Goal: Transaction & Acquisition: Purchase product/service

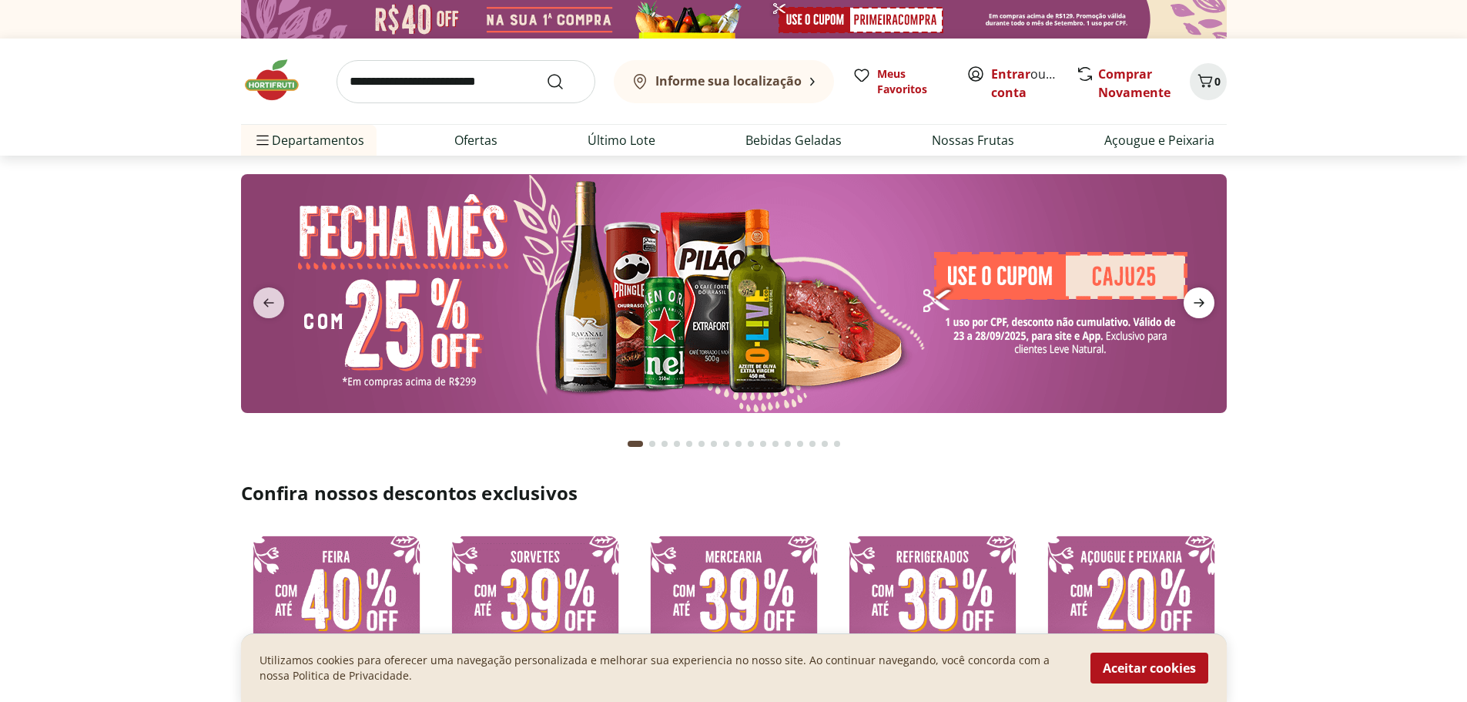
click at [1198, 305] on icon "next" at bounding box center [1199, 302] width 18 height 18
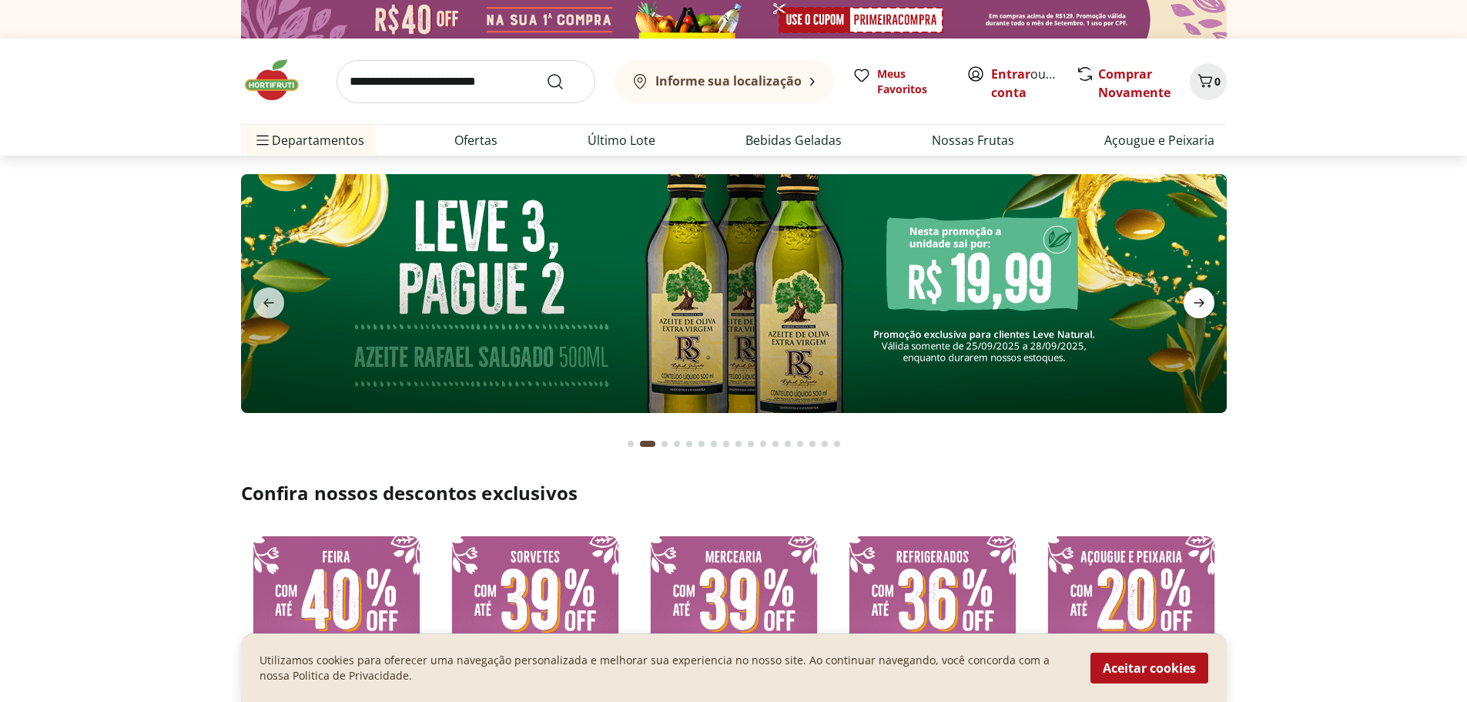
click at [1198, 305] on icon "next" at bounding box center [1199, 302] width 18 height 18
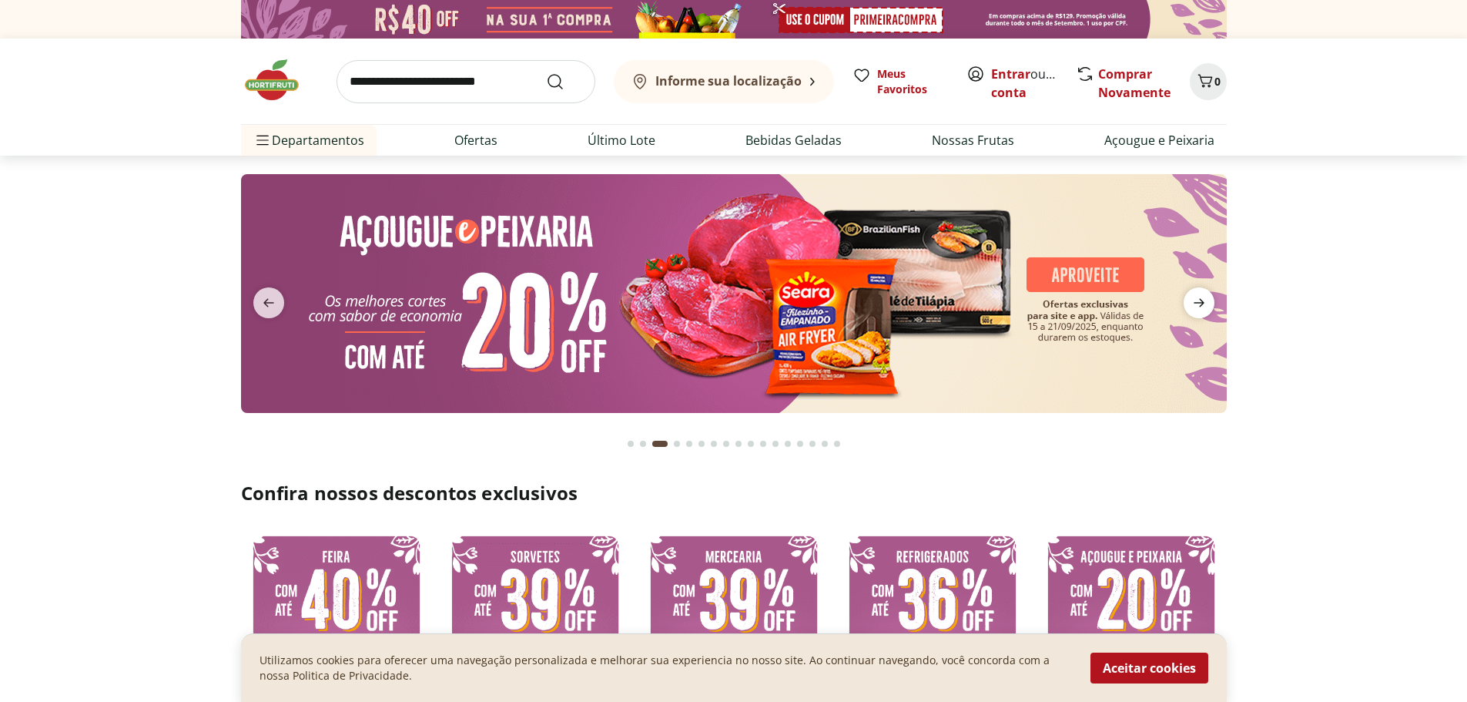
click at [1198, 305] on icon "next" at bounding box center [1199, 302] width 18 height 18
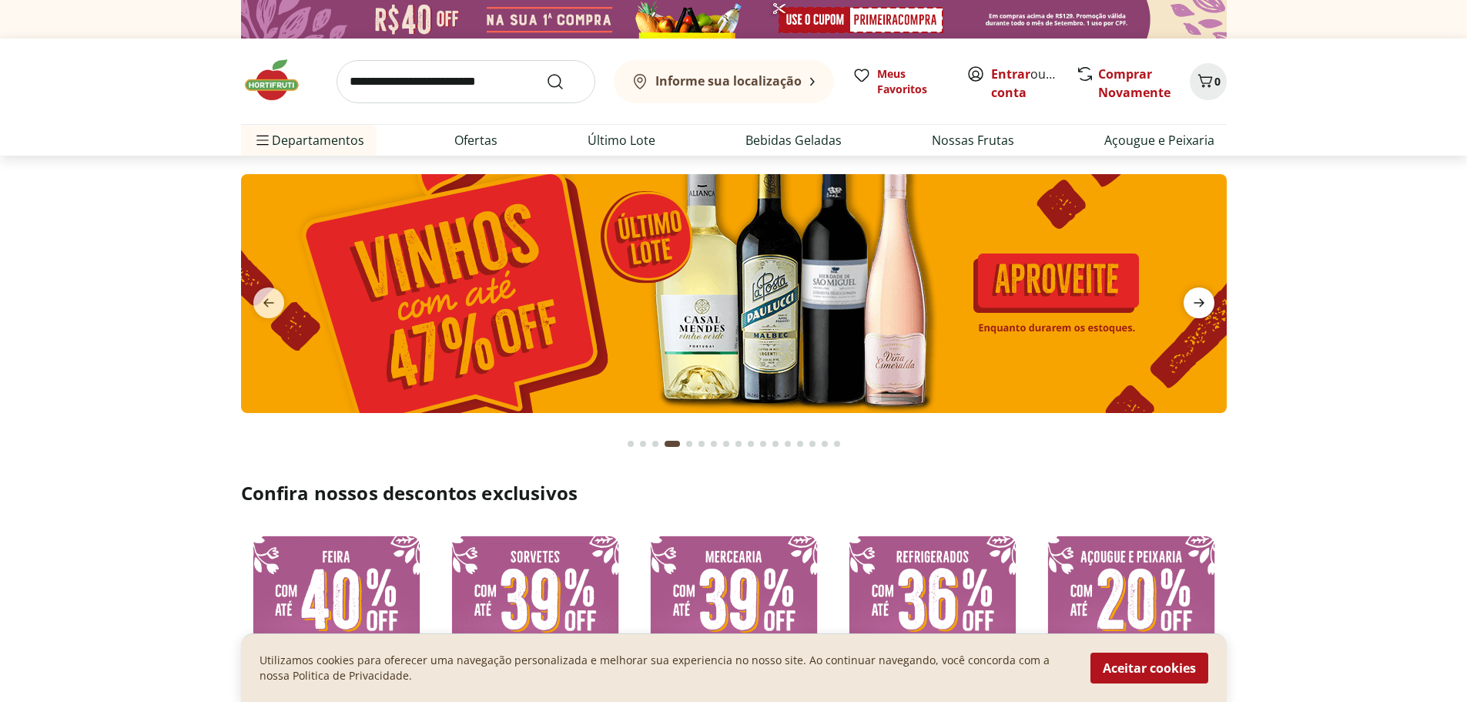
click at [1198, 305] on icon "next" at bounding box center [1199, 302] width 18 height 18
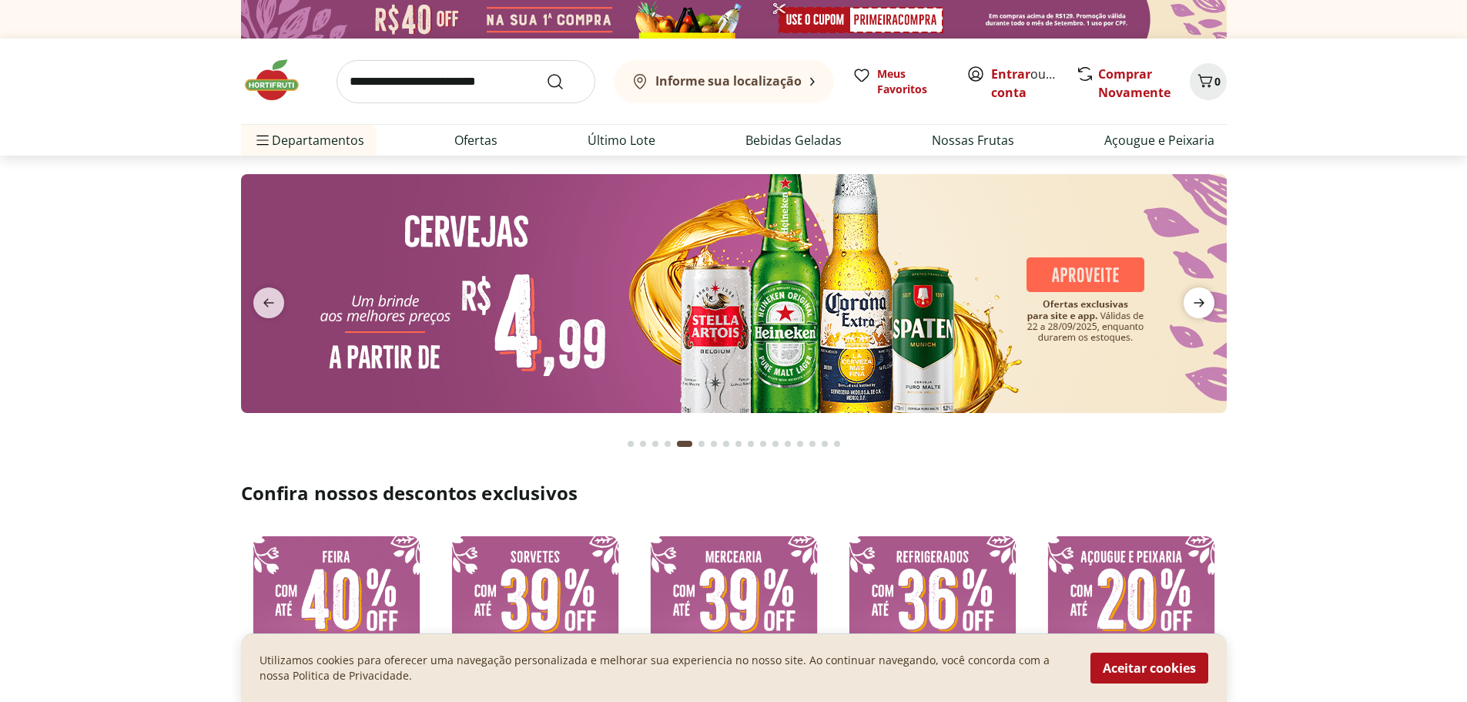
click at [1198, 305] on icon "next" at bounding box center [1199, 302] width 18 height 18
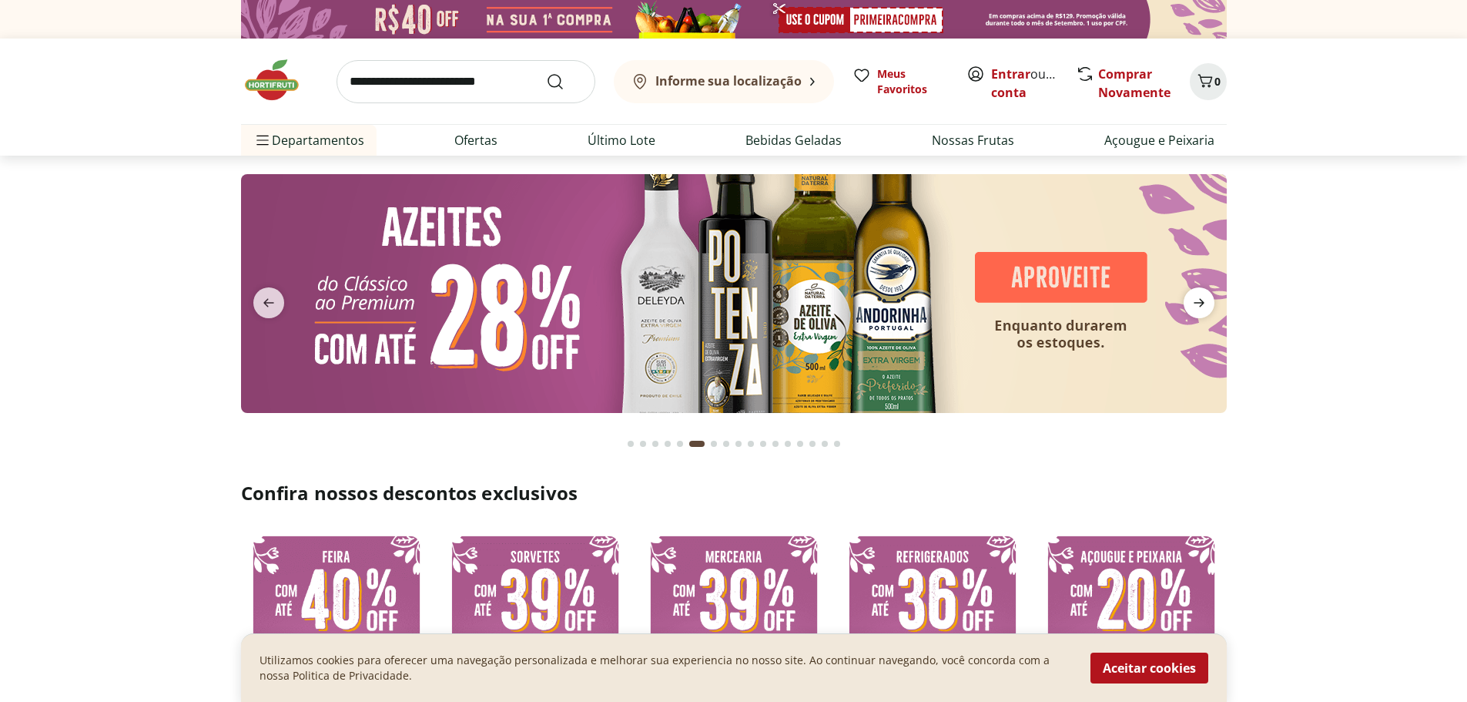
click at [1198, 305] on icon "next" at bounding box center [1199, 302] width 18 height 18
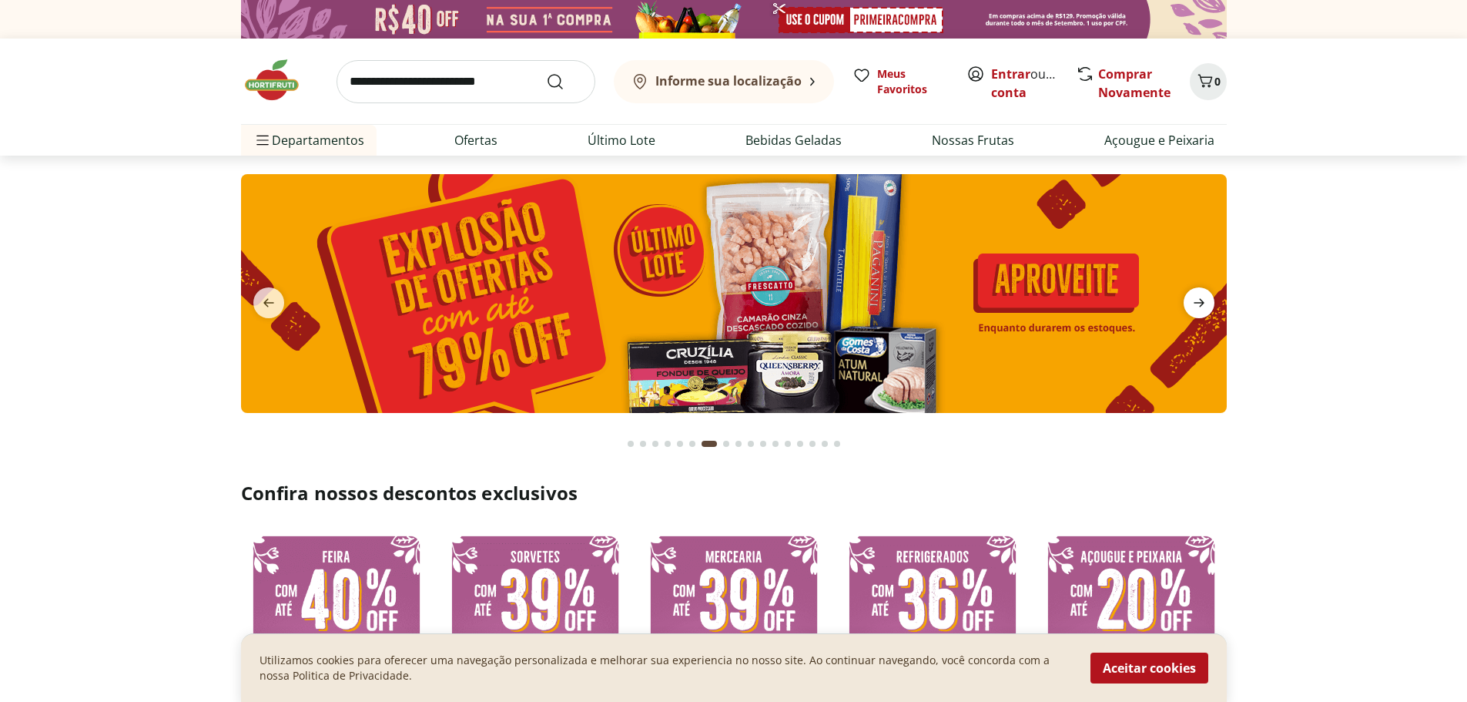
click at [1198, 305] on icon "next" at bounding box center [1199, 302] width 18 height 18
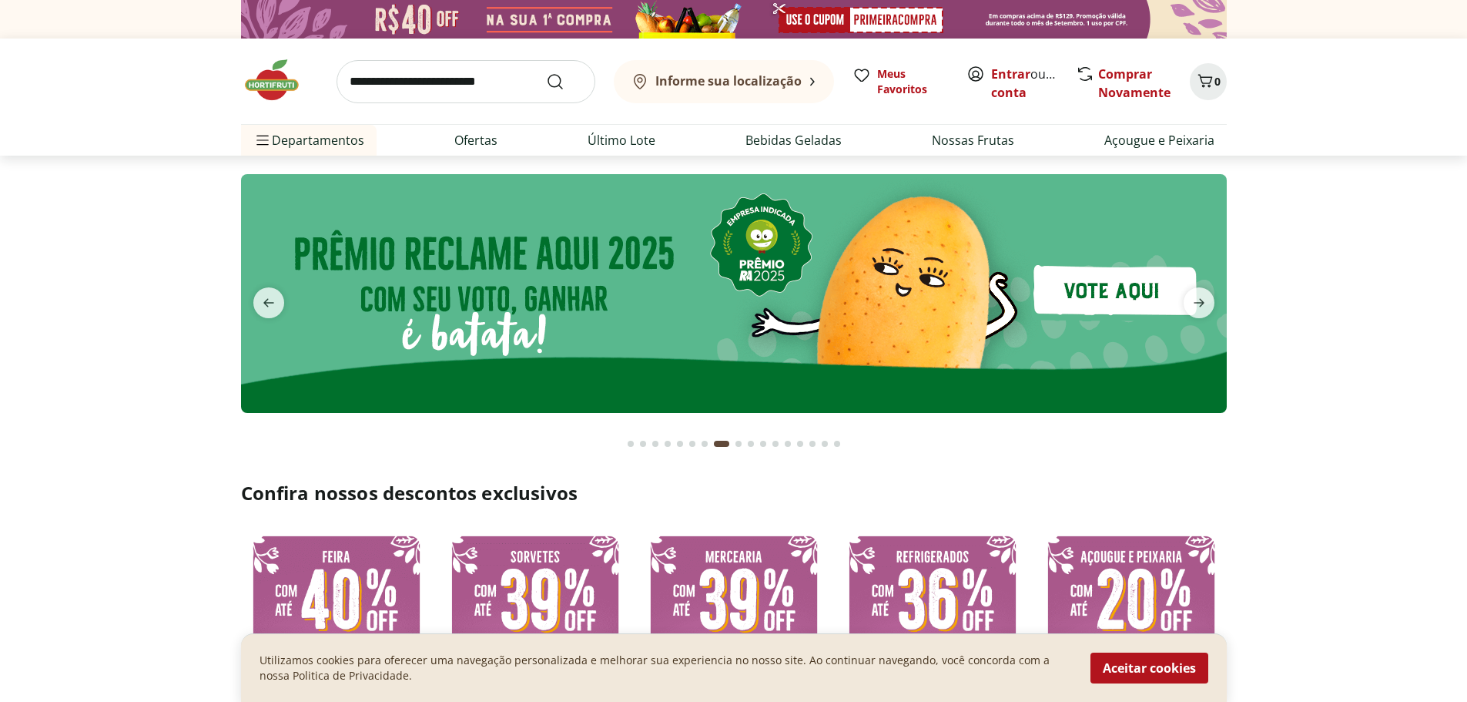
scroll to position [231, 0]
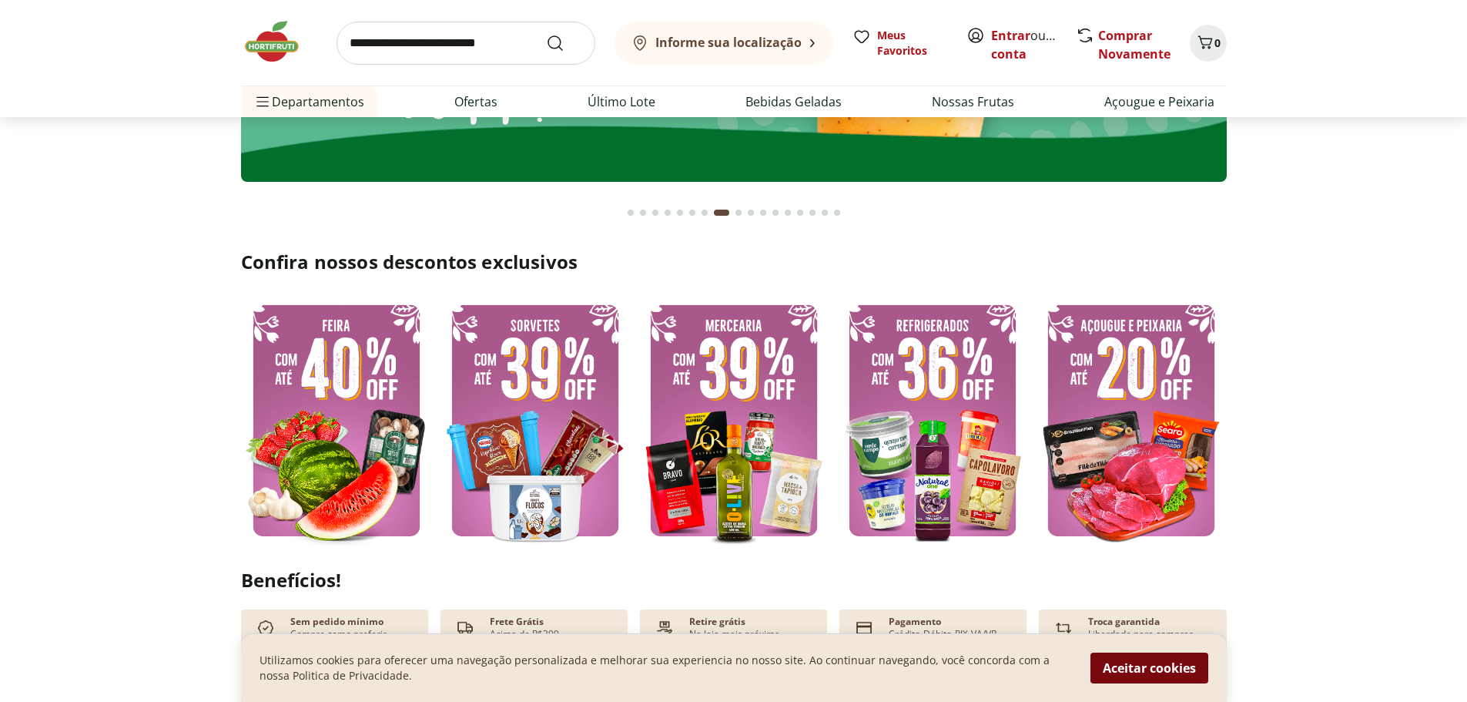
click at [1144, 663] on button "Aceitar cookies" at bounding box center [1149, 667] width 118 height 31
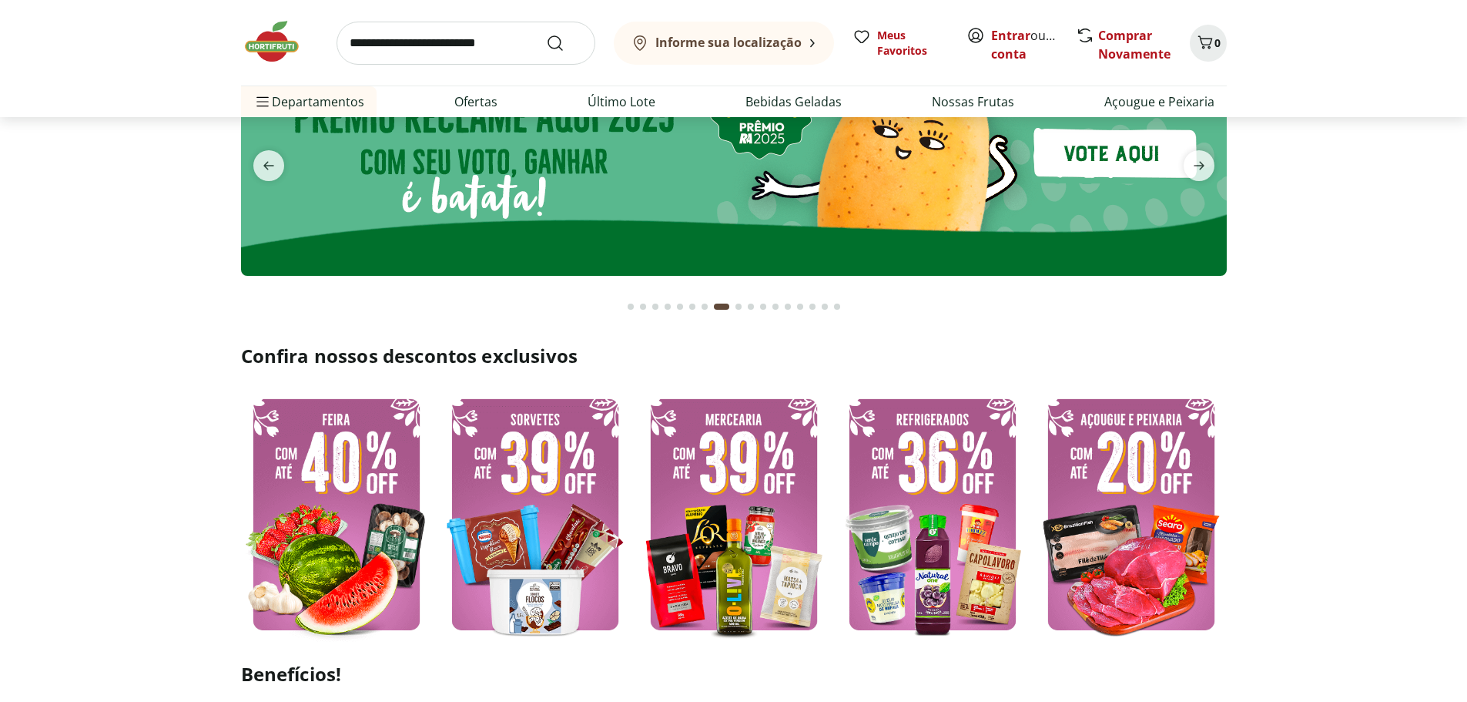
scroll to position [0, 0]
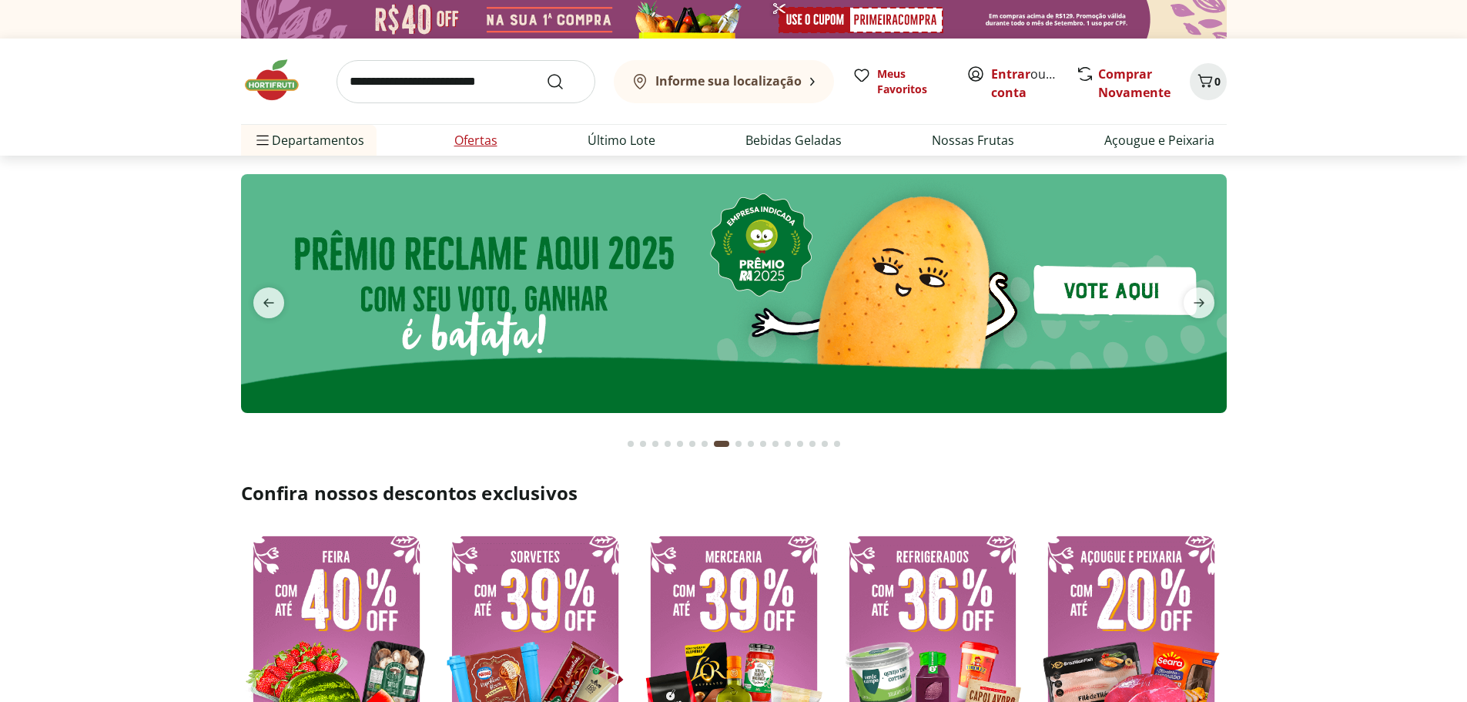
click at [486, 144] on link "Ofertas" at bounding box center [475, 140] width 43 height 18
select select "**********"
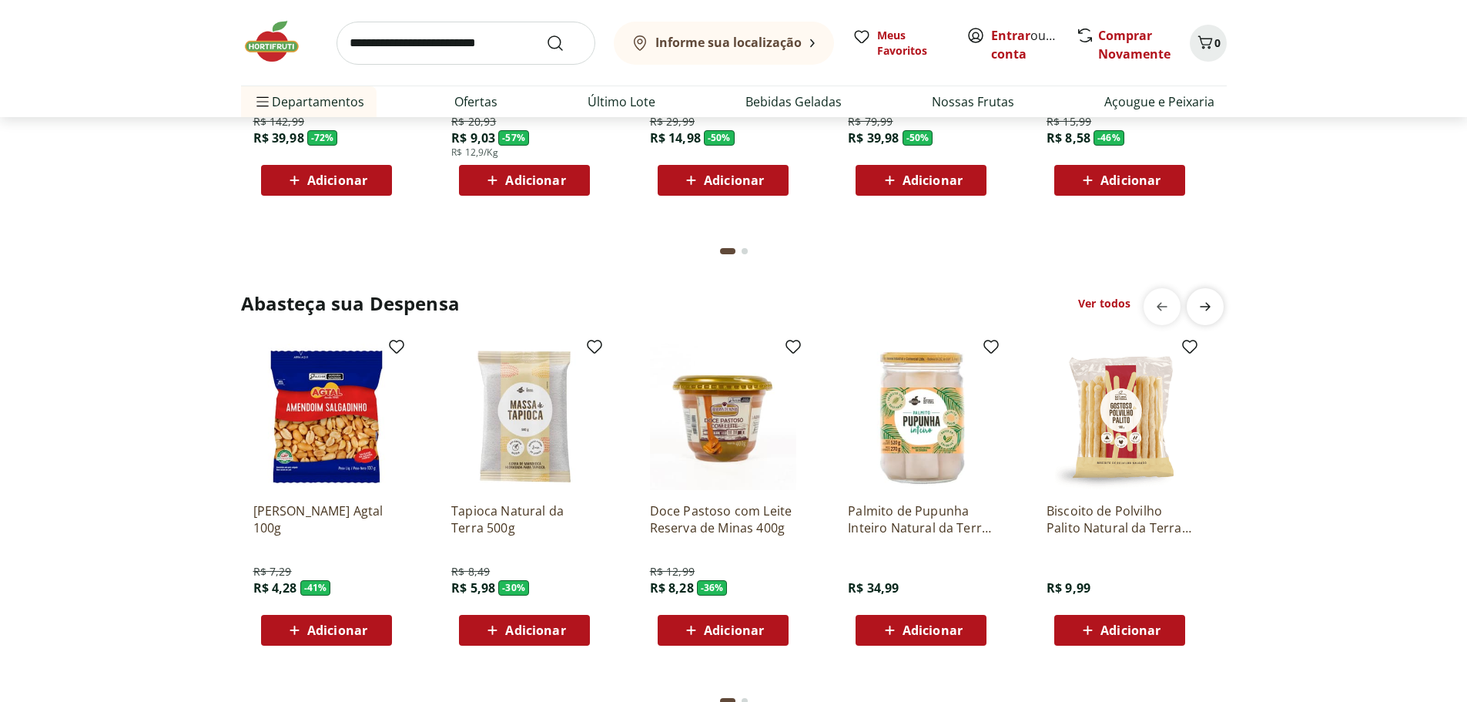
scroll to position [2156, 0]
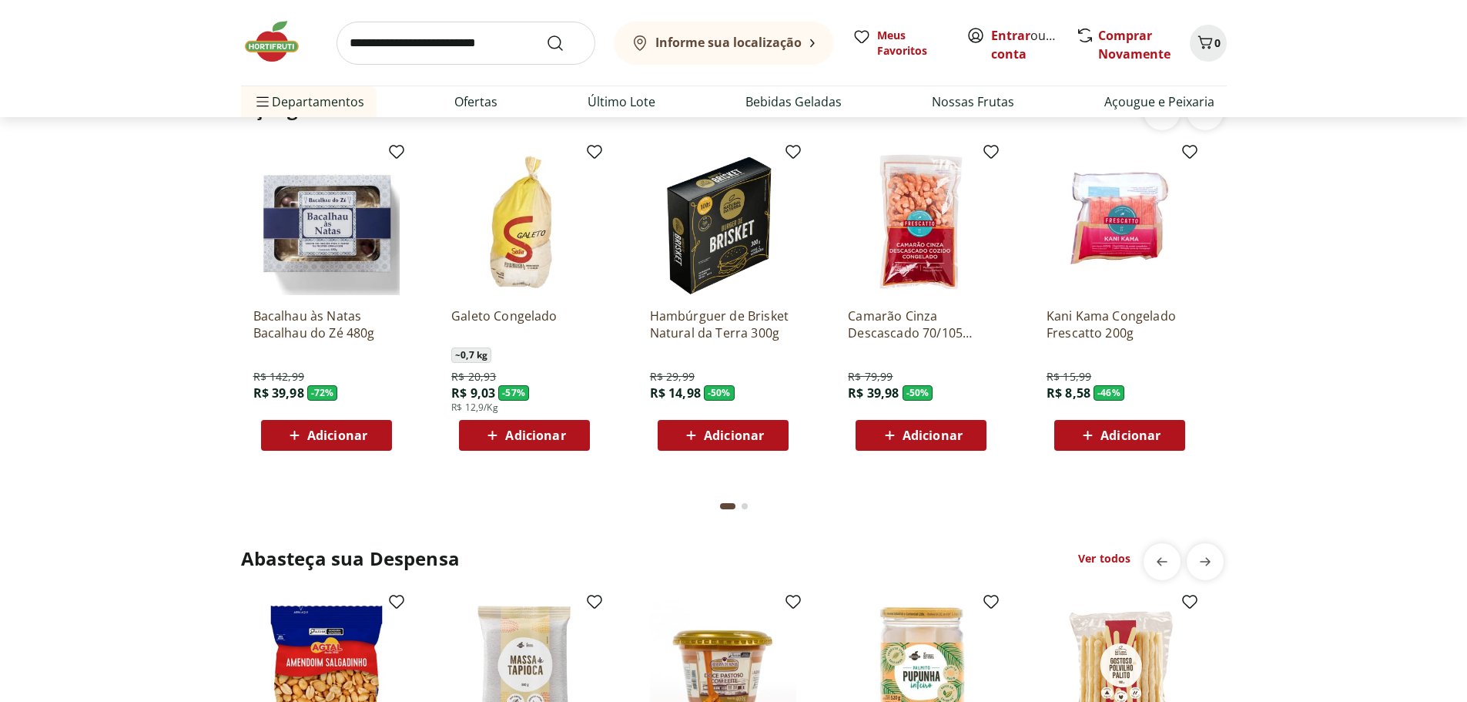
click at [310, 300] on div "Bacalhau às Natas Bacalhau do Zé 480g R$ 142,99 R$ 39,98 - 72 % Adicionar" at bounding box center [326, 373] width 146 height 156
click at [330, 281] on img at bounding box center [326, 222] width 146 height 146
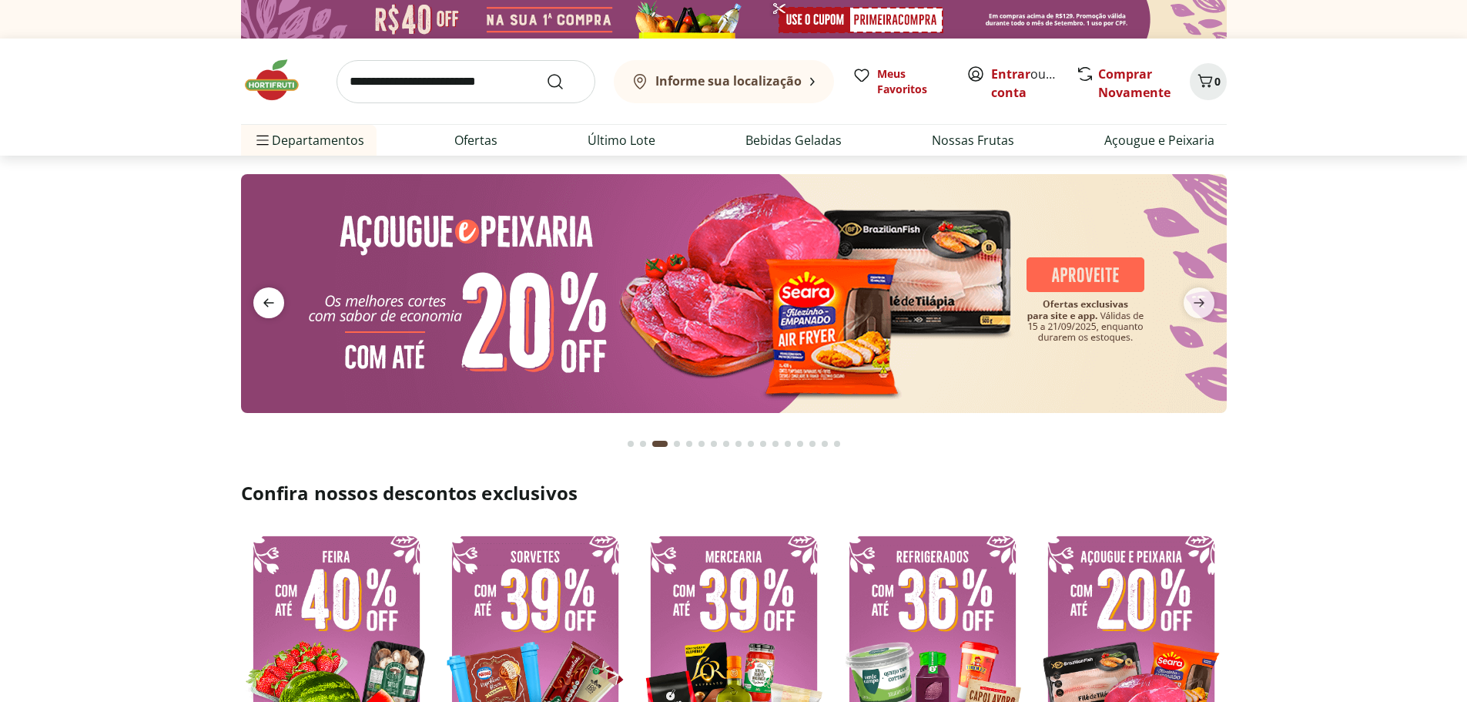
click at [261, 307] on icon "previous" at bounding box center [269, 302] width 18 height 18
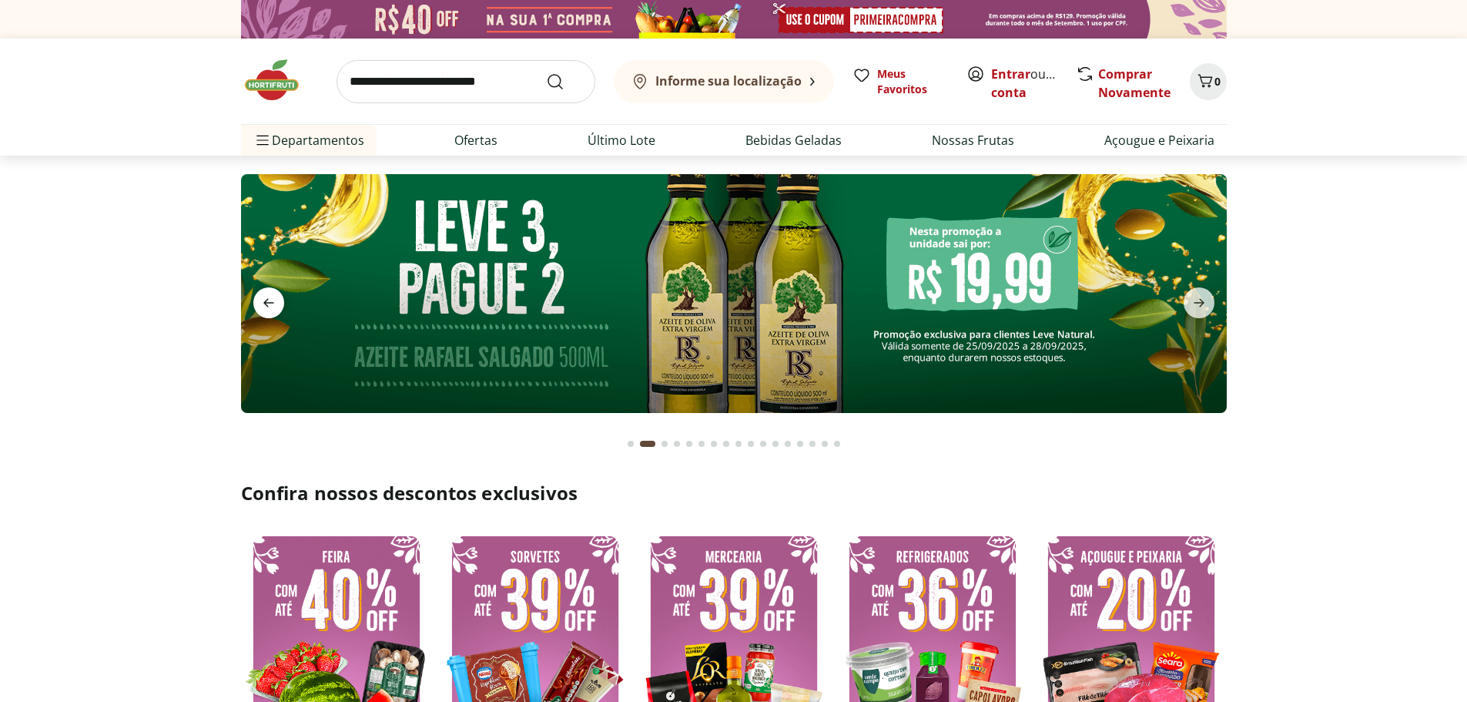
click at [261, 307] on icon "previous" at bounding box center [269, 302] width 18 height 18
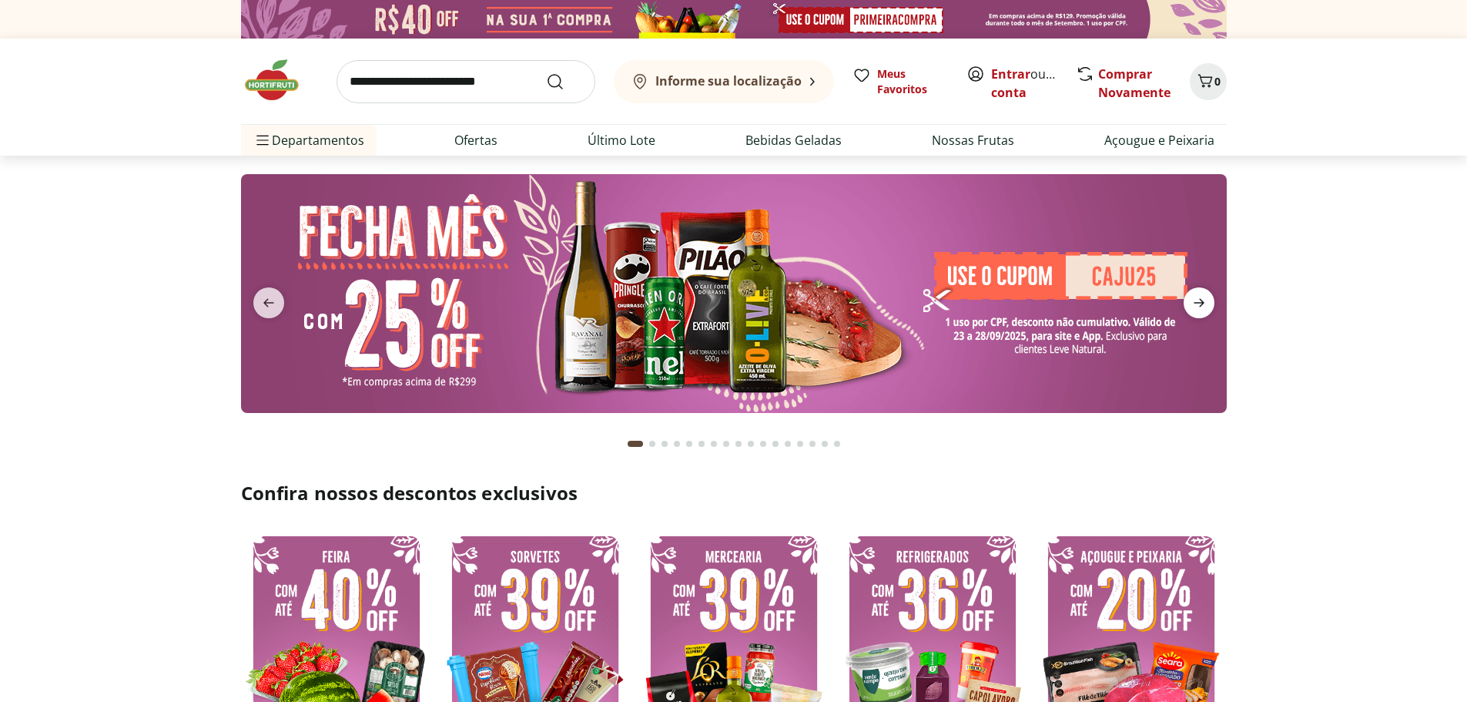
click at [1198, 300] on icon "next" at bounding box center [1199, 302] width 18 height 18
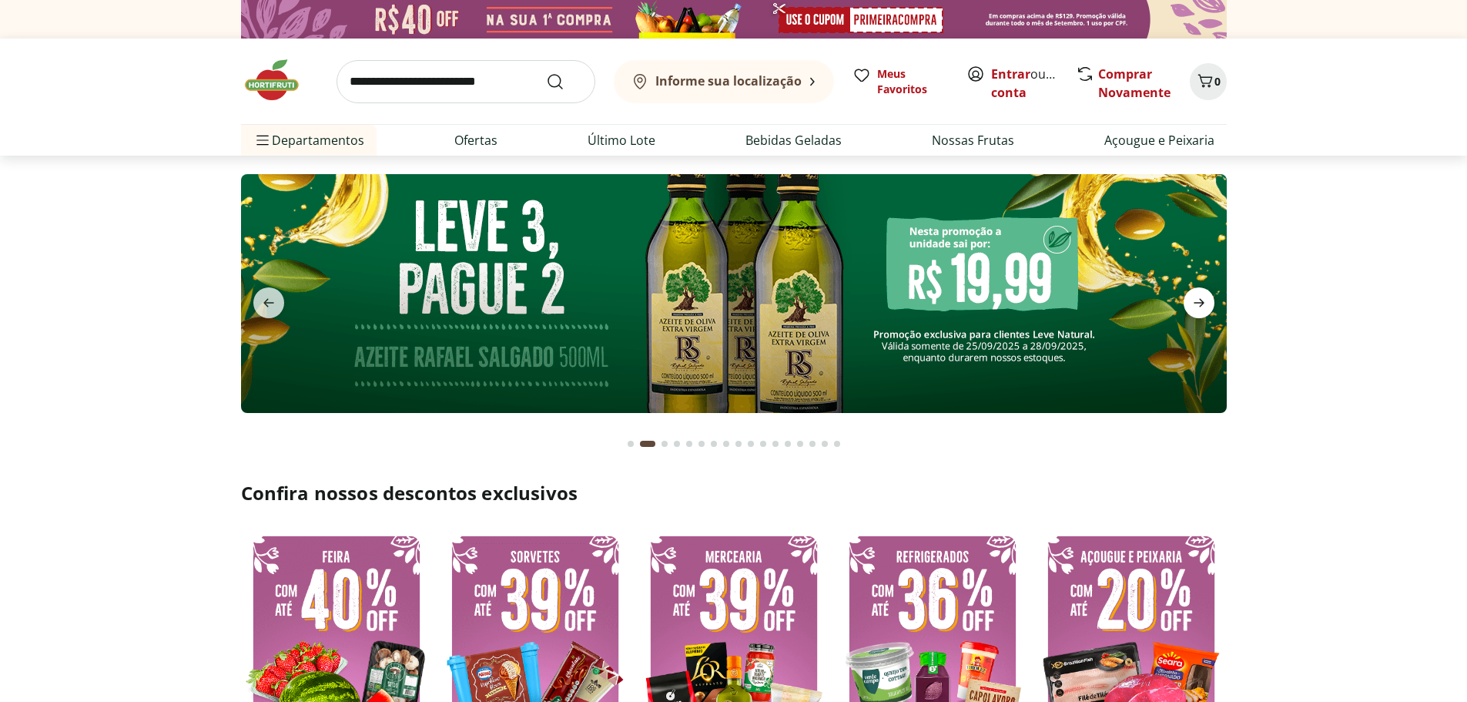
click at [1199, 301] on icon "next" at bounding box center [1199, 302] width 18 height 18
click at [1200, 301] on icon "next" at bounding box center [1199, 302] width 18 height 18
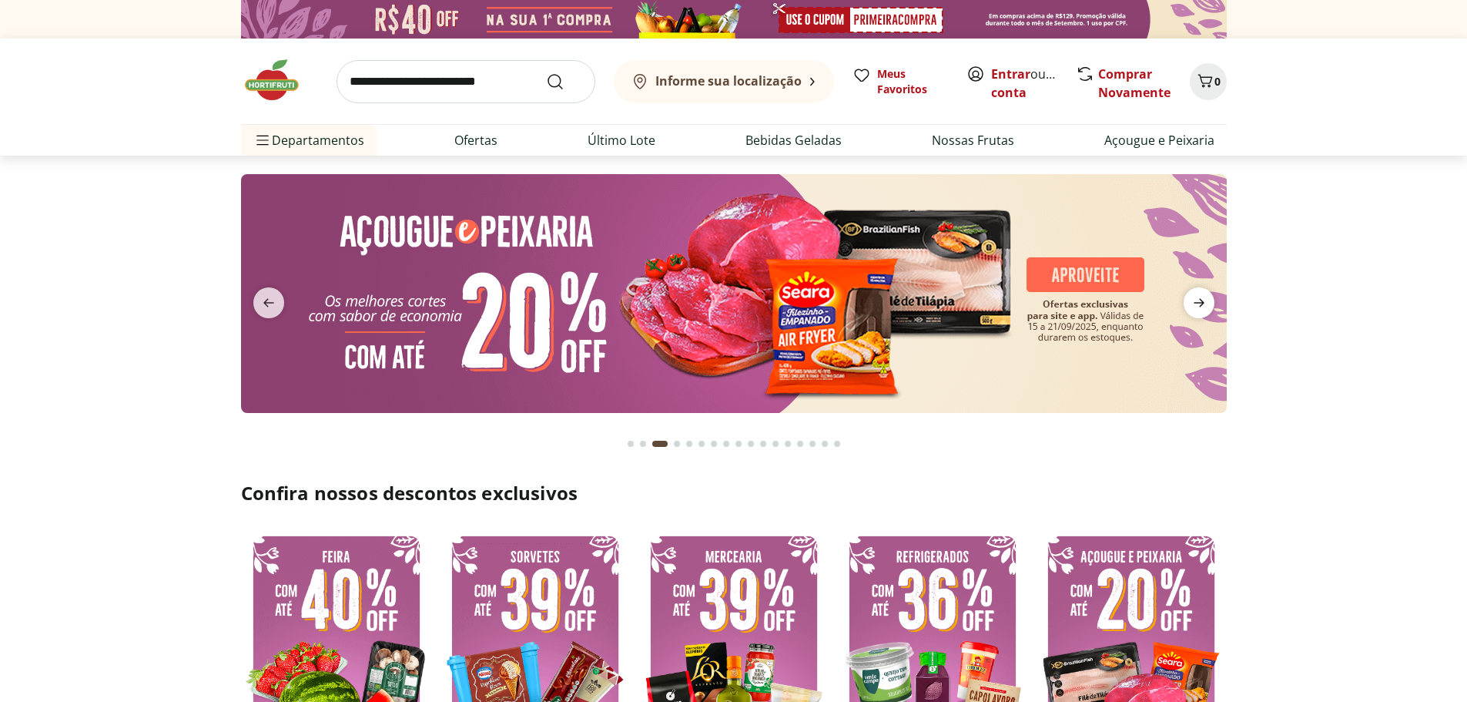
click at [1200, 302] on icon "next" at bounding box center [1199, 302] width 18 height 18
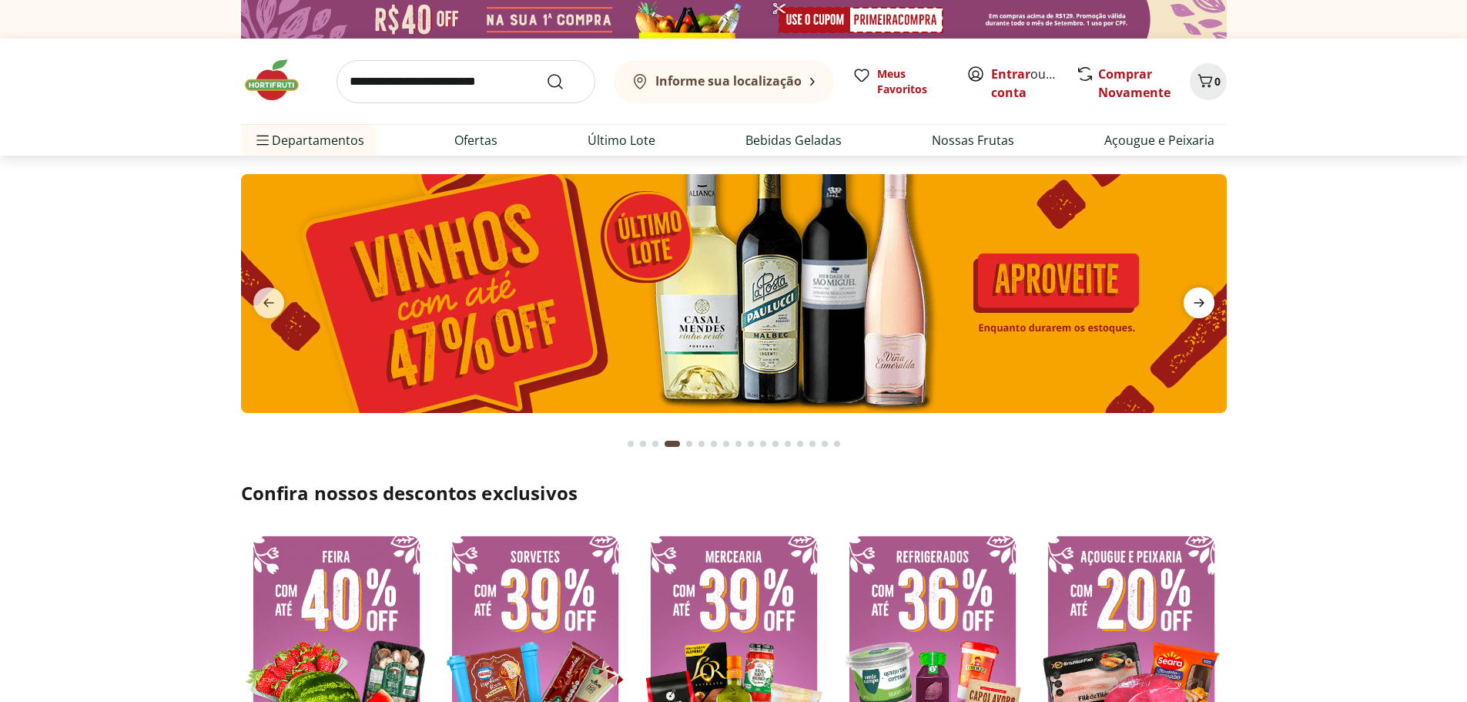
click at [1200, 302] on icon "next" at bounding box center [1199, 302] width 18 height 18
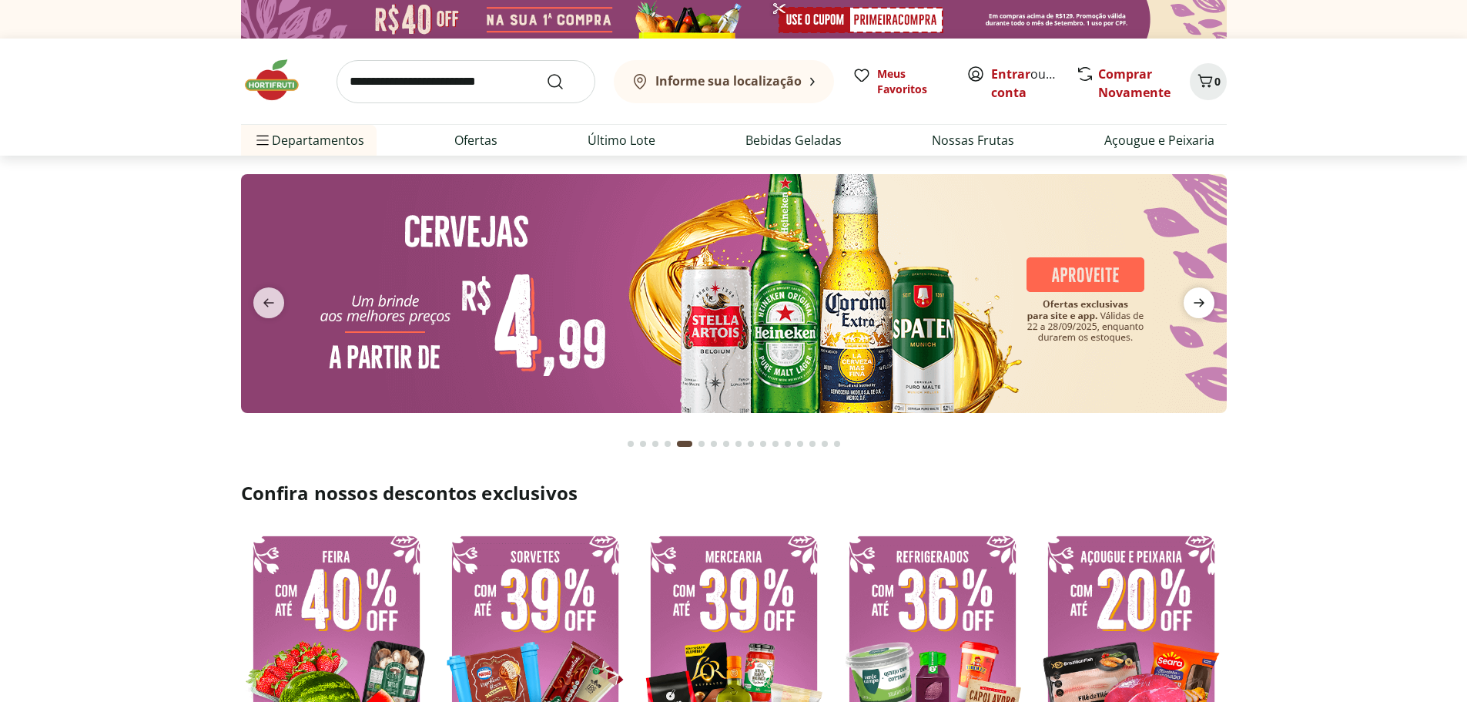
click at [1200, 302] on icon "next" at bounding box center [1199, 302] width 18 height 18
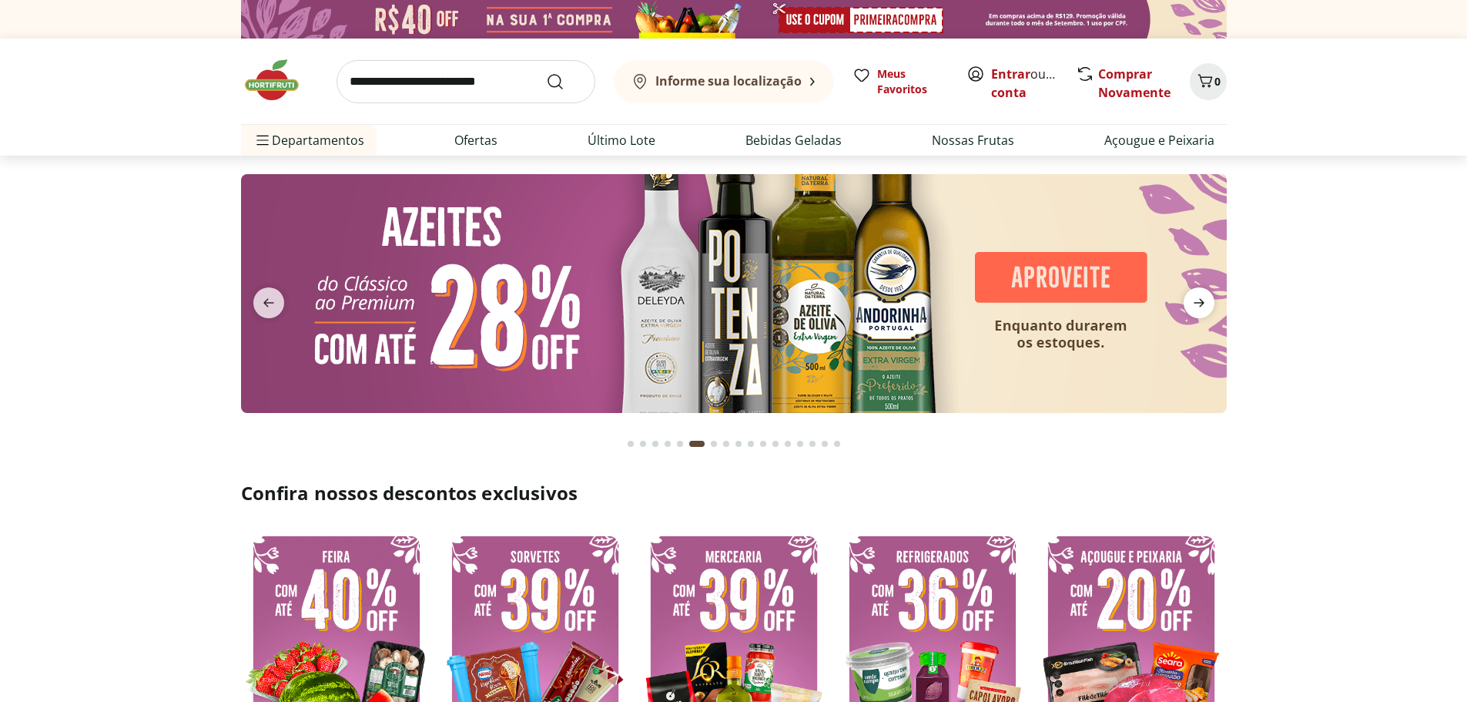
click at [1200, 302] on icon "next" at bounding box center [1199, 302] width 18 height 18
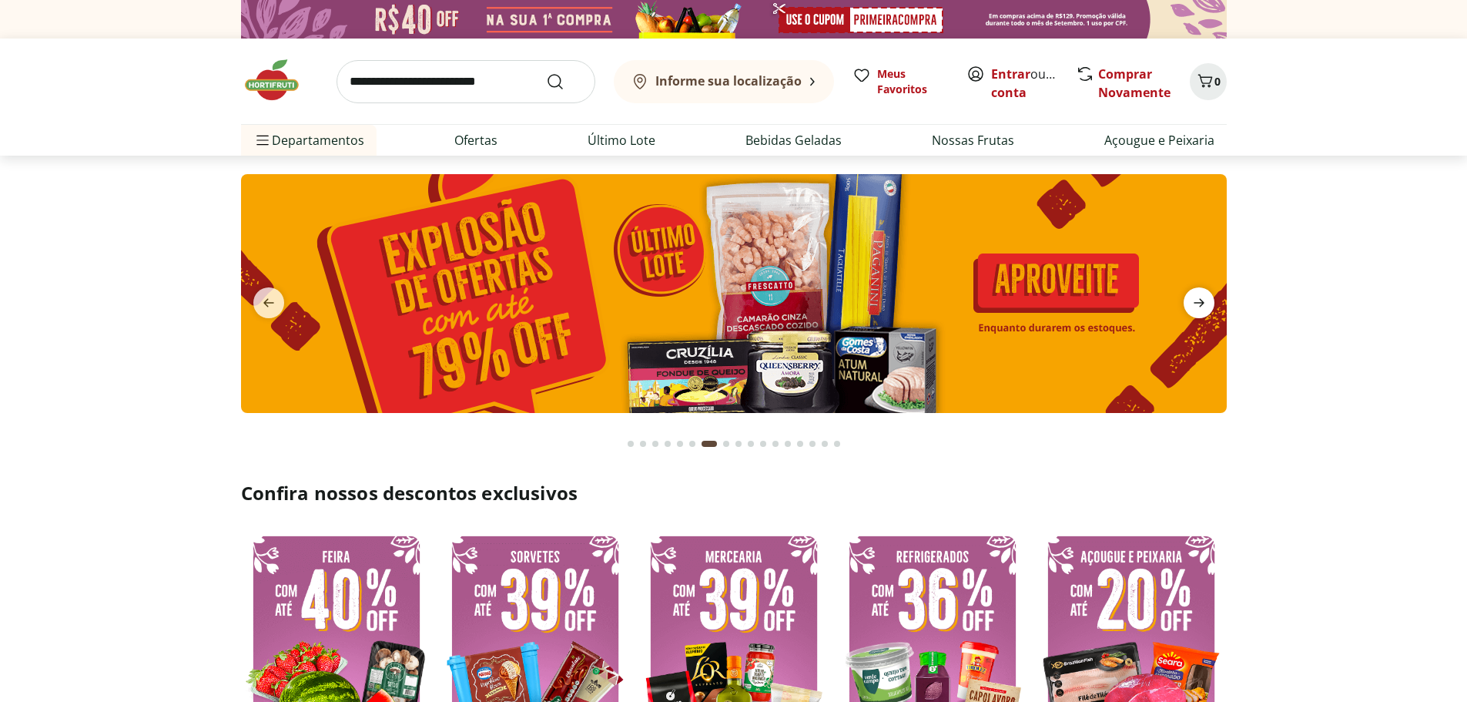
click at [1200, 302] on icon "next" at bounding box center [1199, 302] width 18 height 18
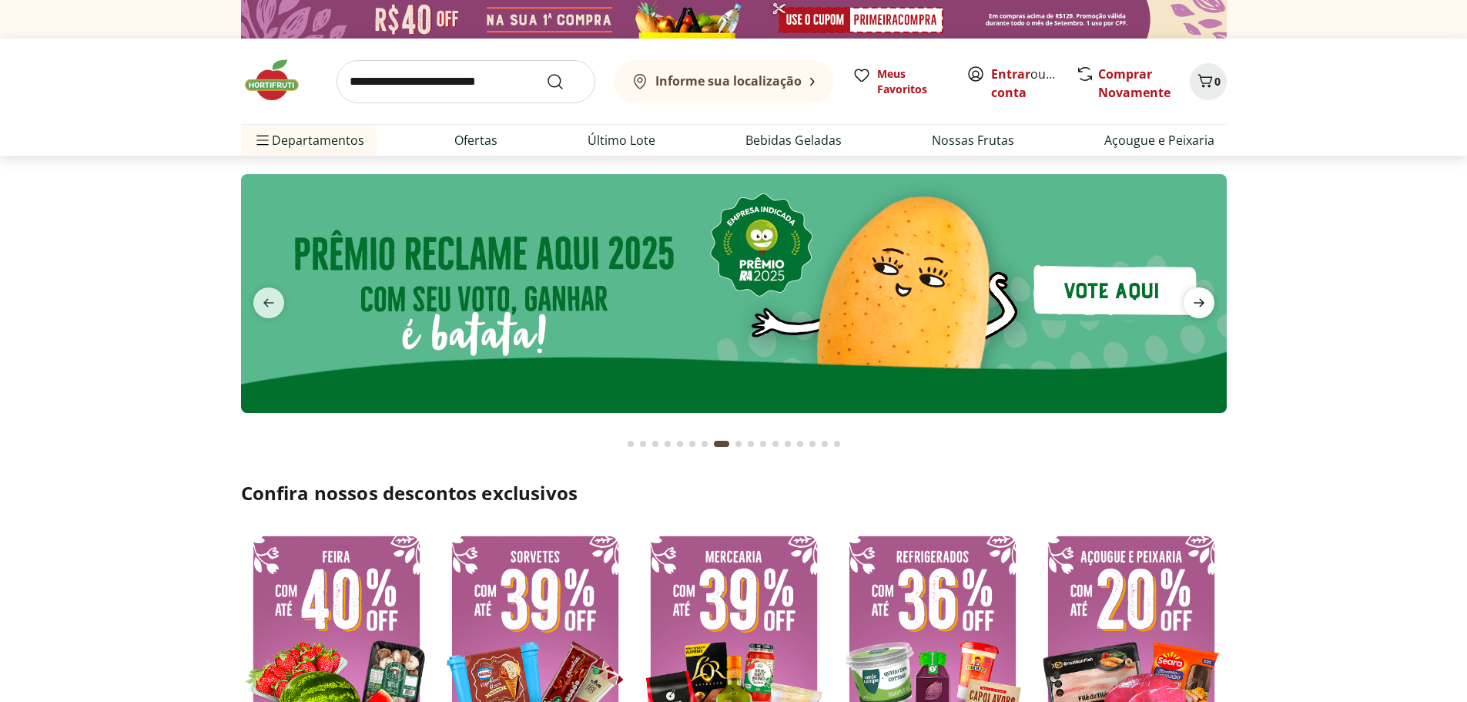
click at [1200, 302] on icon "next" at bounding box center [1199, 302] width 18 height 18
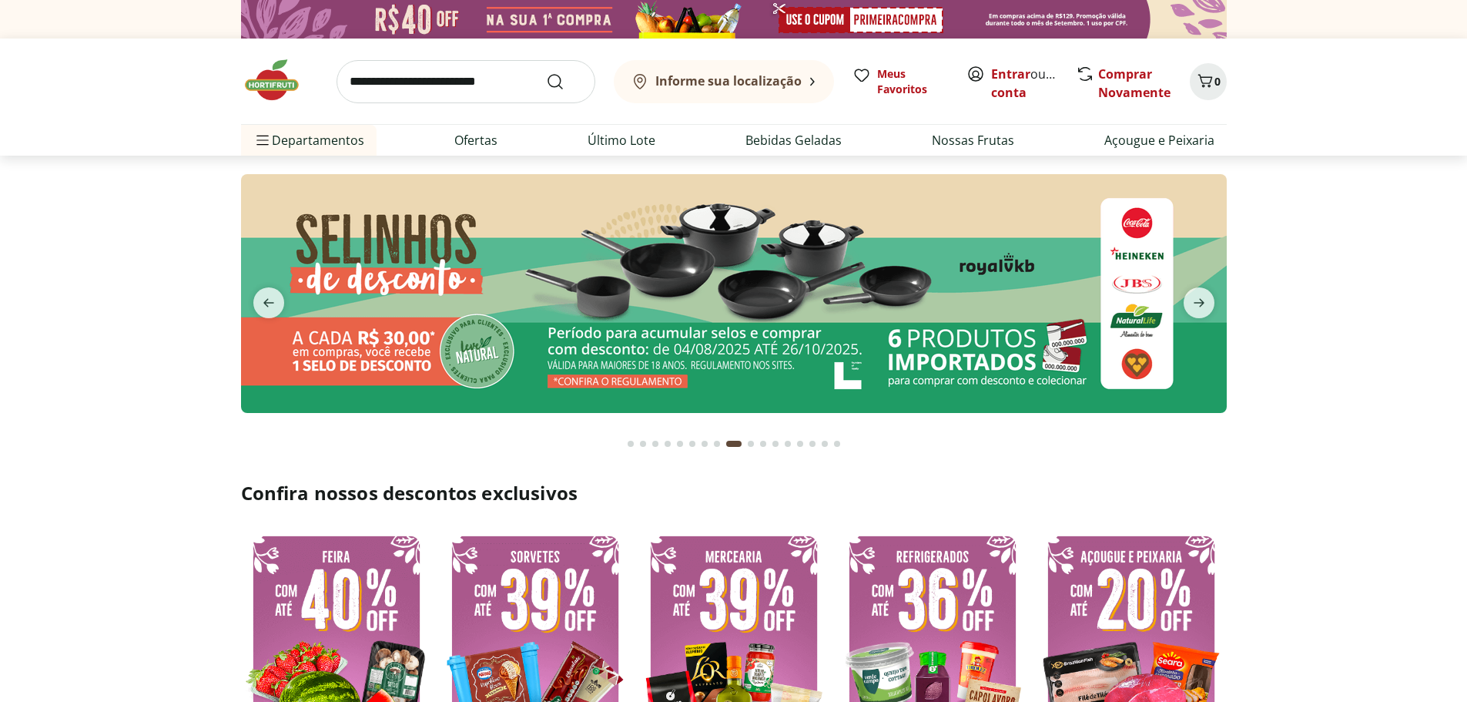
click at [832, 306] on img at bounding box center [734, 293] width 986 height 239
